Goal: Information Seeking & Learning: Learn about a topic

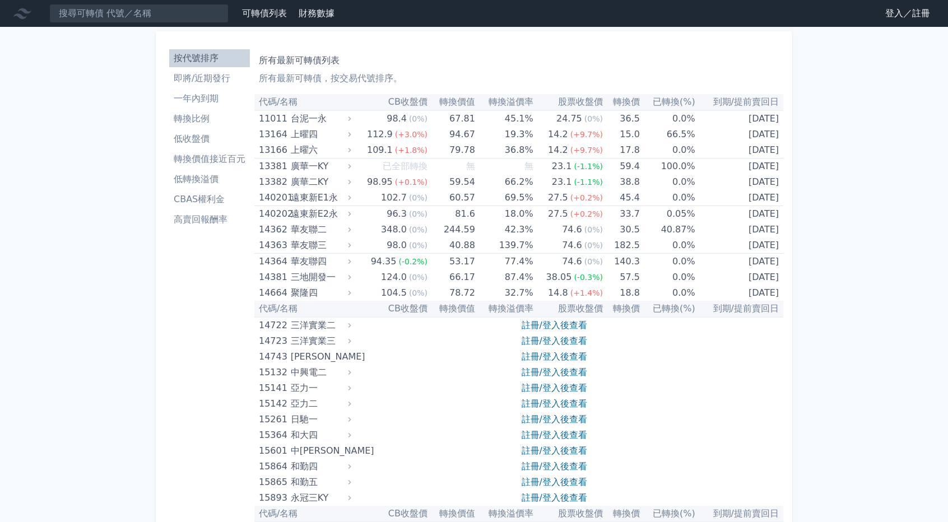
click at [570, 328] on link "註冊/登入後查看" at bounding box center [554, 325] width 66 height 11
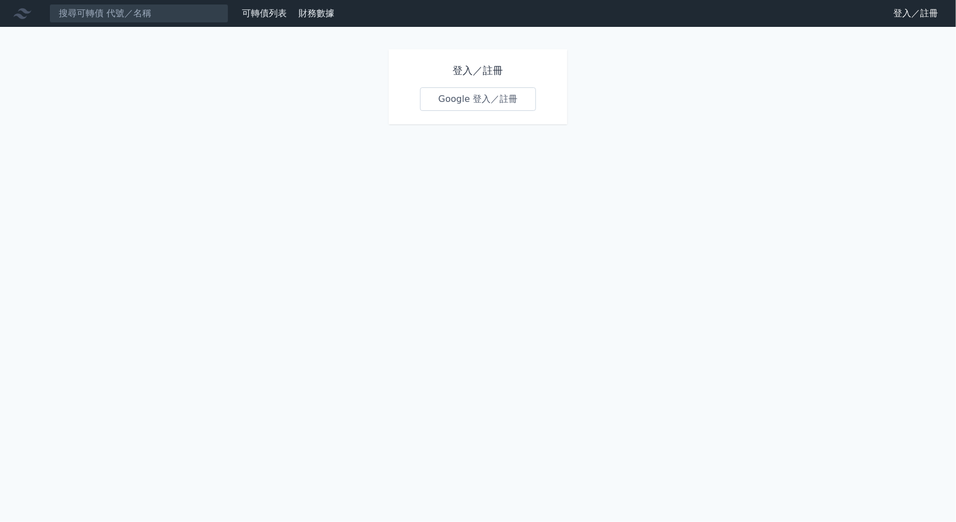
click at [474, 102] on link "Google 登入／註冊" at bounding box center [478, 99] width 116 height 24
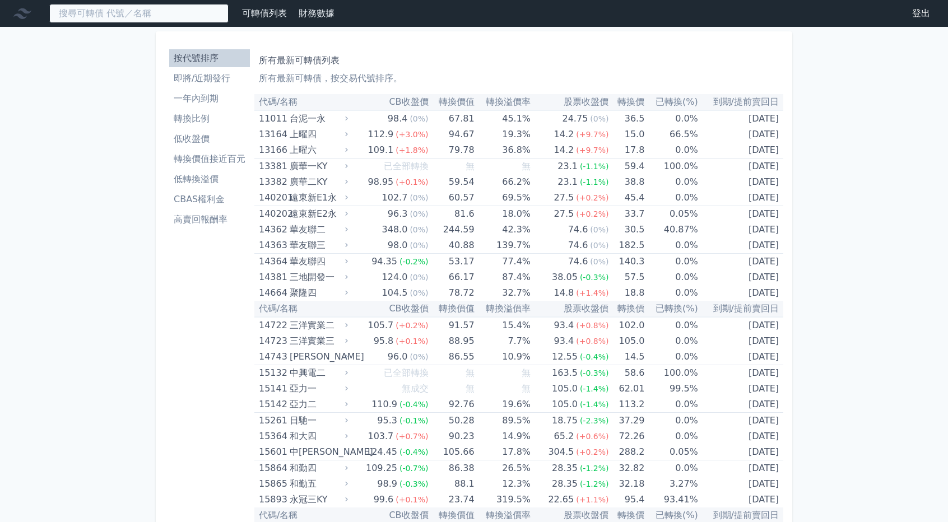
click at [114, 18] on input at bounding box center [138, 13] width 179 height 19
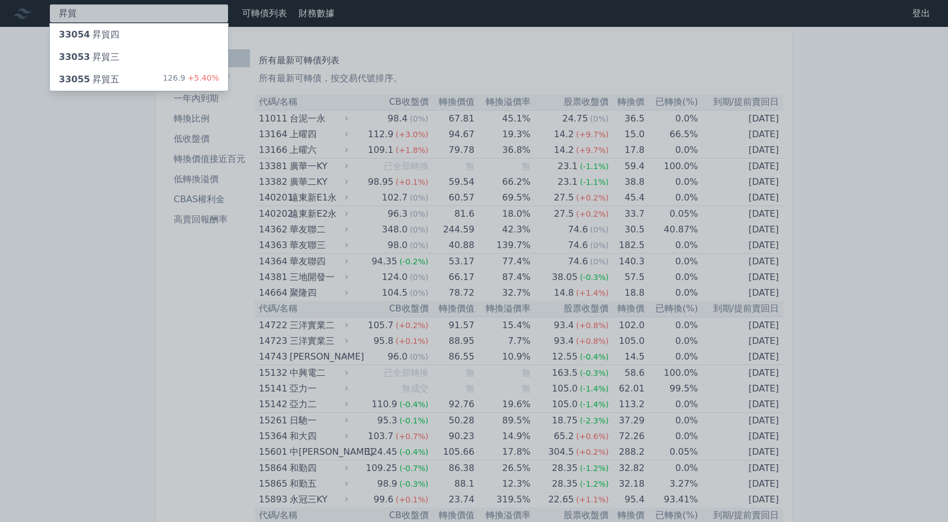
type input "昇貿"
click at [95, 73] on div "33055 昇貿五" at bounding box center [89, 79] width 60 height 13
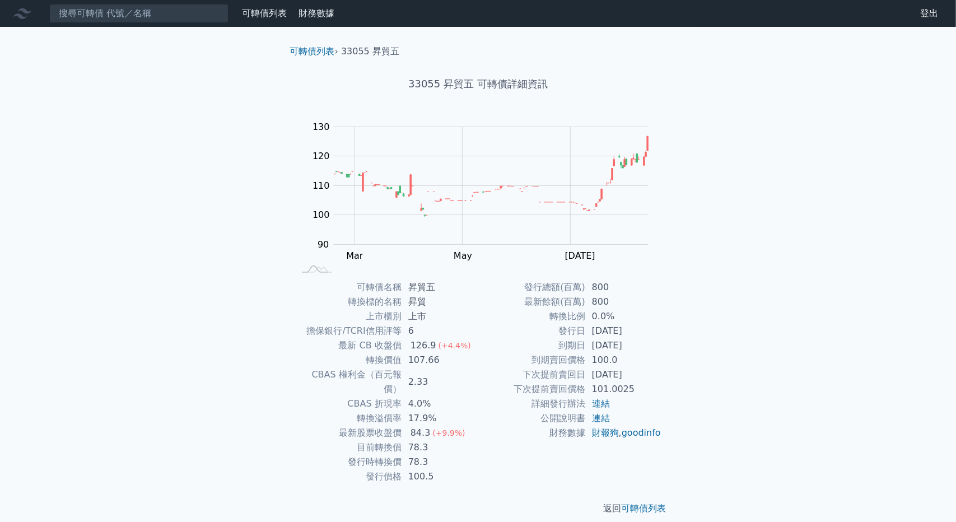
click at [804, 365] on div "可轉債列表 財務數據 可轉債列表 財務數據 登出 登出 可轉債列表 › 33055 昇貿五 33055 昇貿五 可轉債詳細資訊 Zoom Out 100 85…" at bounding box center [478, 266] width 956 height 533
